Goal: Transaction & Acquisition: Subscribe to service/newsletter

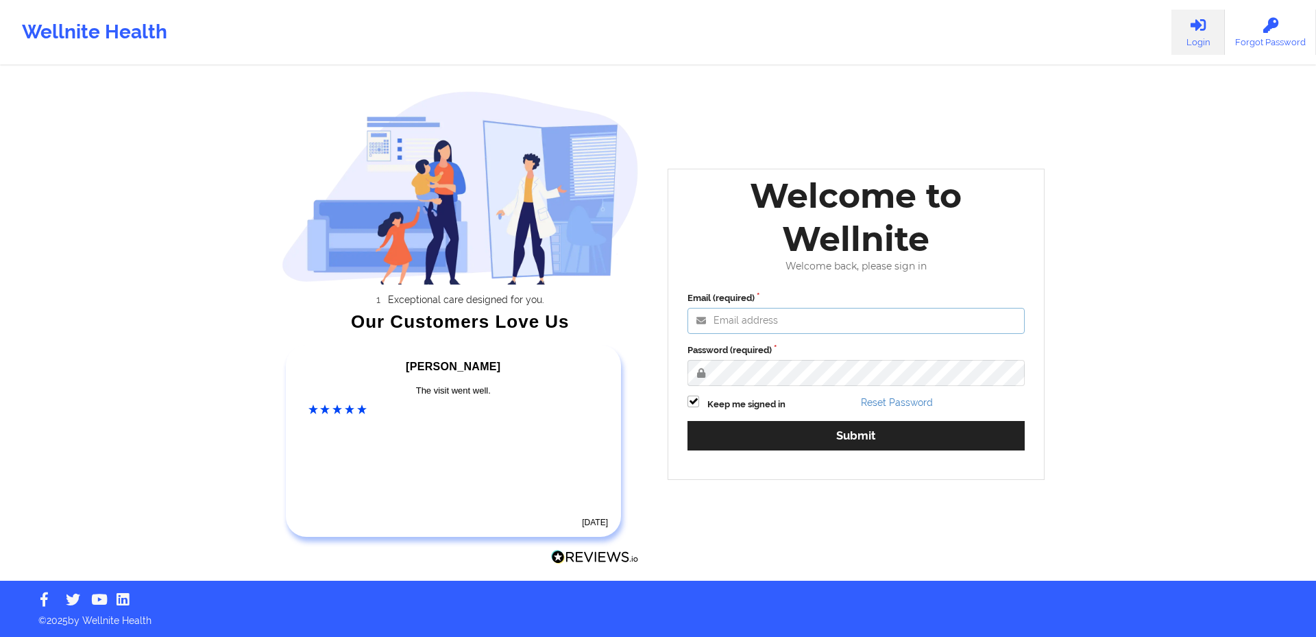
click at [762, 321] on input "Email (required)" at bounding box center [855, 321] width 337 height 26
type input "[EMAIL_ADDRESS][DOMAIN_NAME]"
click at [687, 421] on button "Submit" at bounding box center [855, 435] width 337 height 29
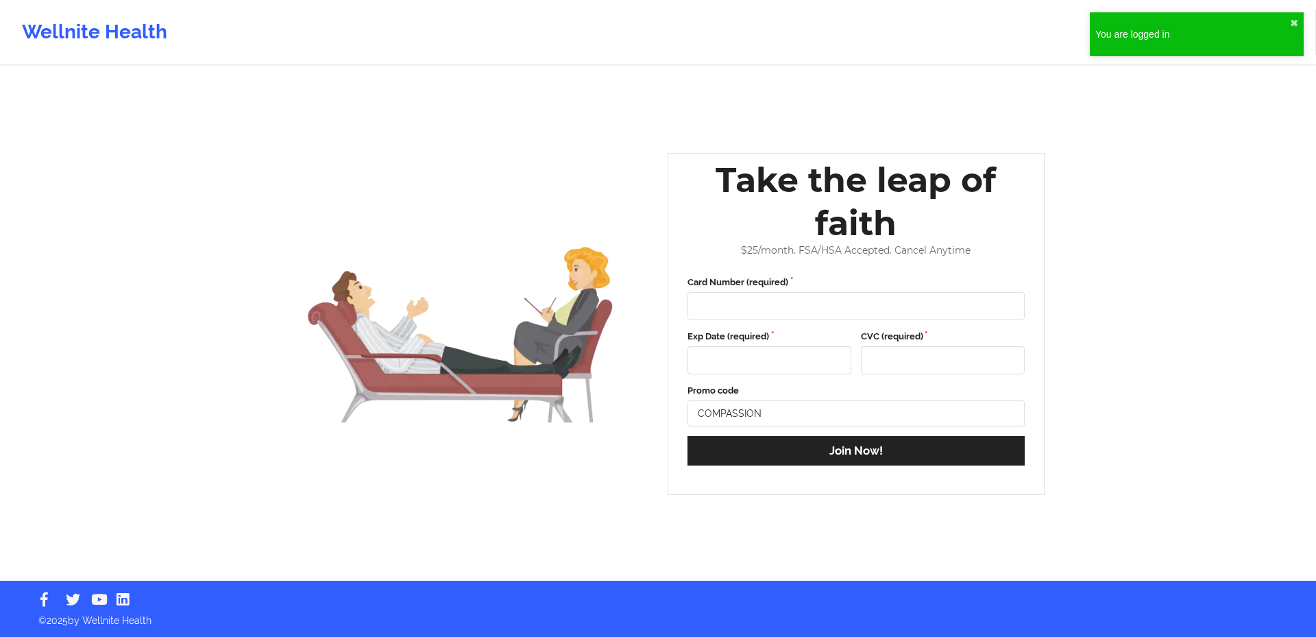
click at [1241, 40] on div "You are logged in" at bounding box center [1192, 34] width 195 height 14
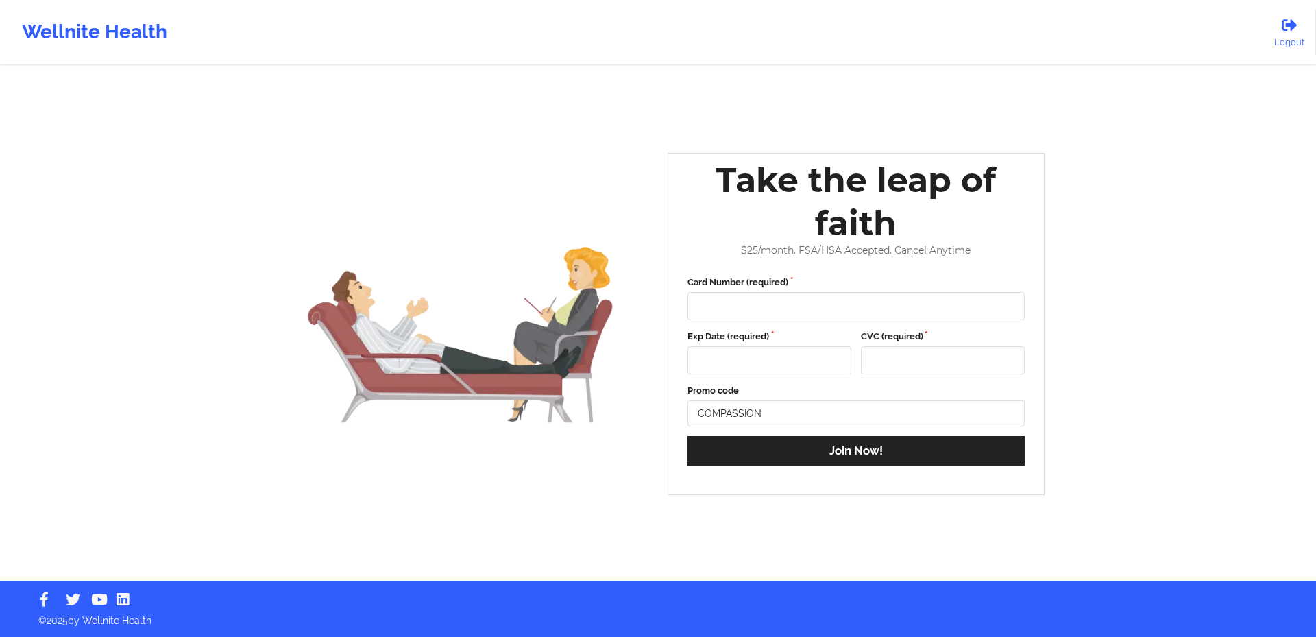
click at [74, 25] on div "Wellnite Health" at bounding box center [94, 32] width 189 height 55
click at [80, 27] on div "Wellnite Health" at bounding box center [94, 32] width 189 height 55
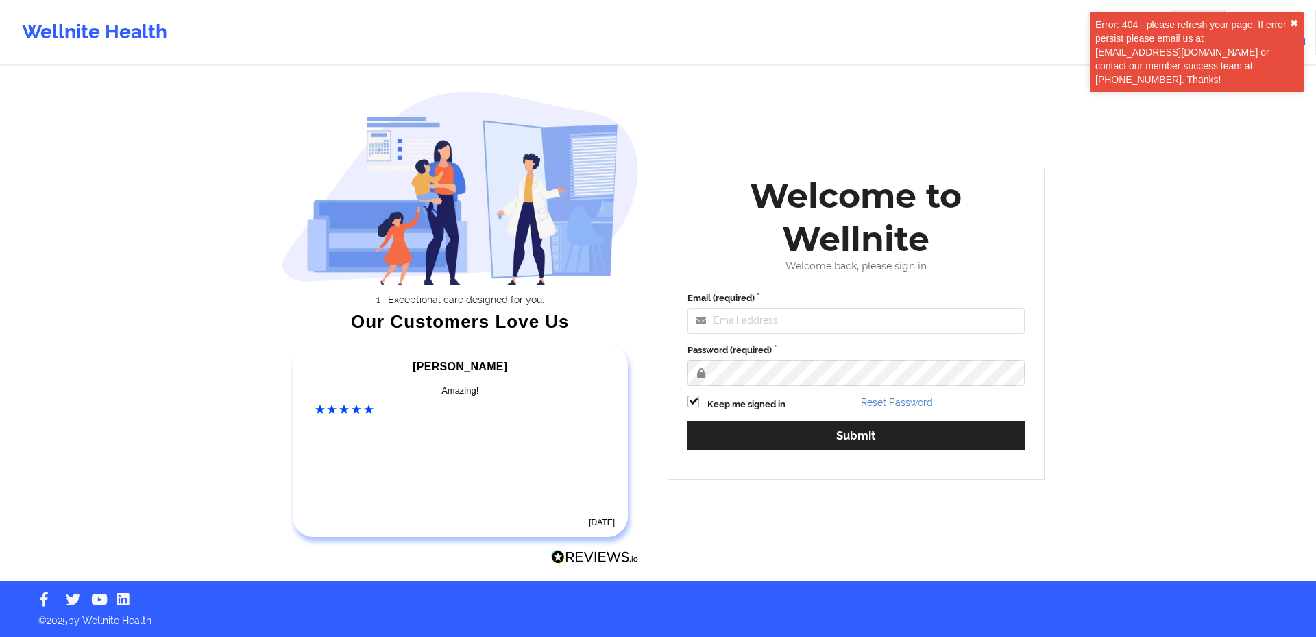
click at [1294, 19] on button "✖︎" at bounding box center [1294, 23] width 8 height 11
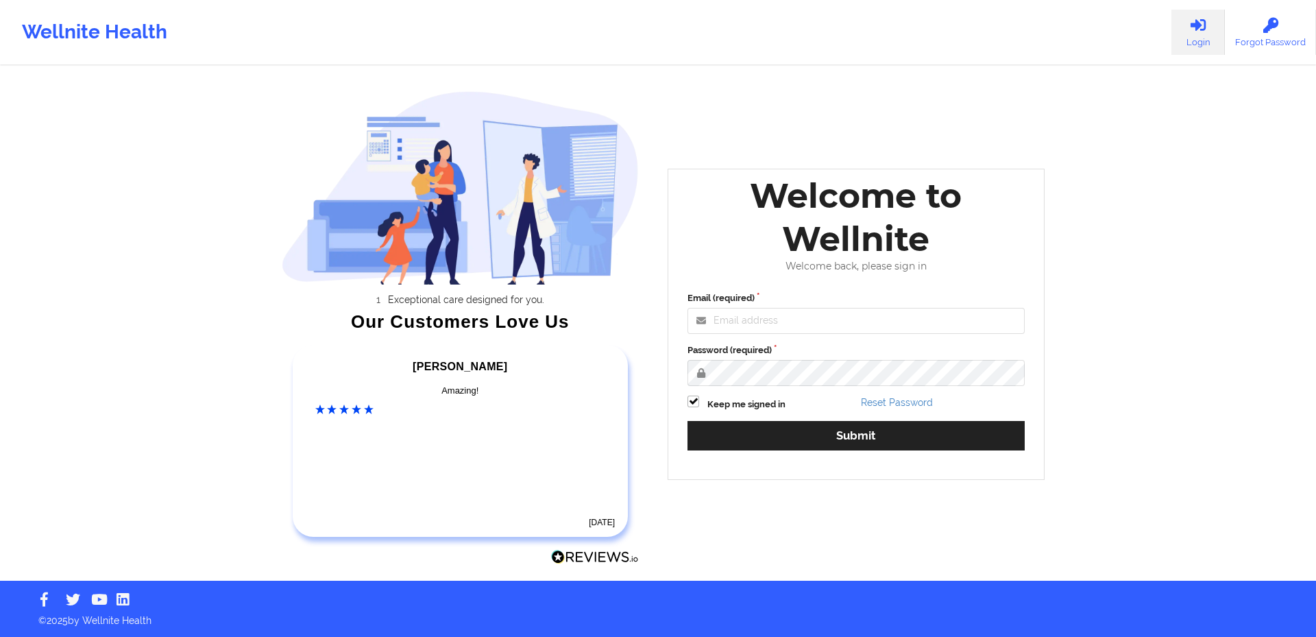
click at [1191, 29] on icon at bounding box center [1198, 25] width 18 height 15
click at [747, 328] on input "Email (required)" at bounding box center [855, 321] width 337 height 26
type input "[EMAIL_ADDRESS][DOMAIN_NAME]"
click at [687, 421] on button "Submit" at bounding box center [855, 435] width 337 height 29
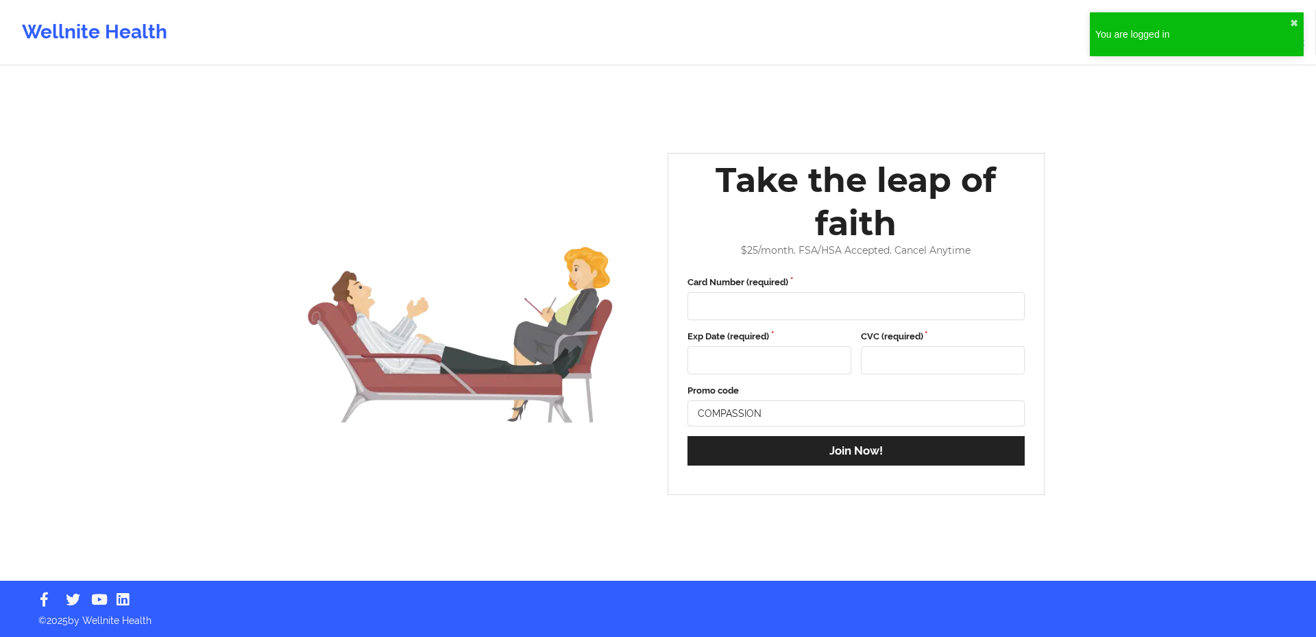
click at [315, 369] on img at bounding box center [461, 324] width 358 height 255
